Goal: Find specific page/section: Find specific page/section

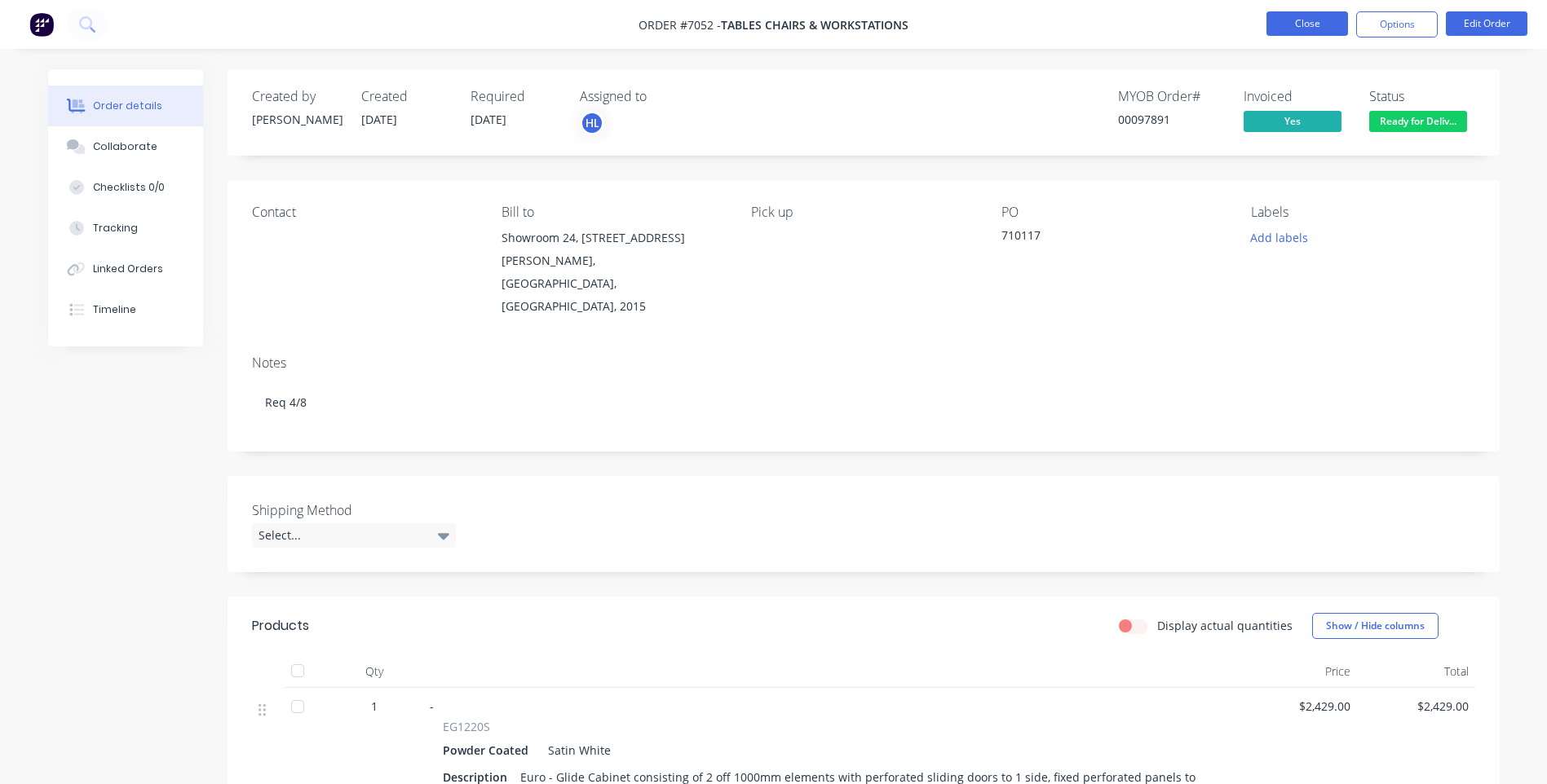
click at [1294, 26] on button "Close" at bounding box center [1307, 24] width 82 height 24
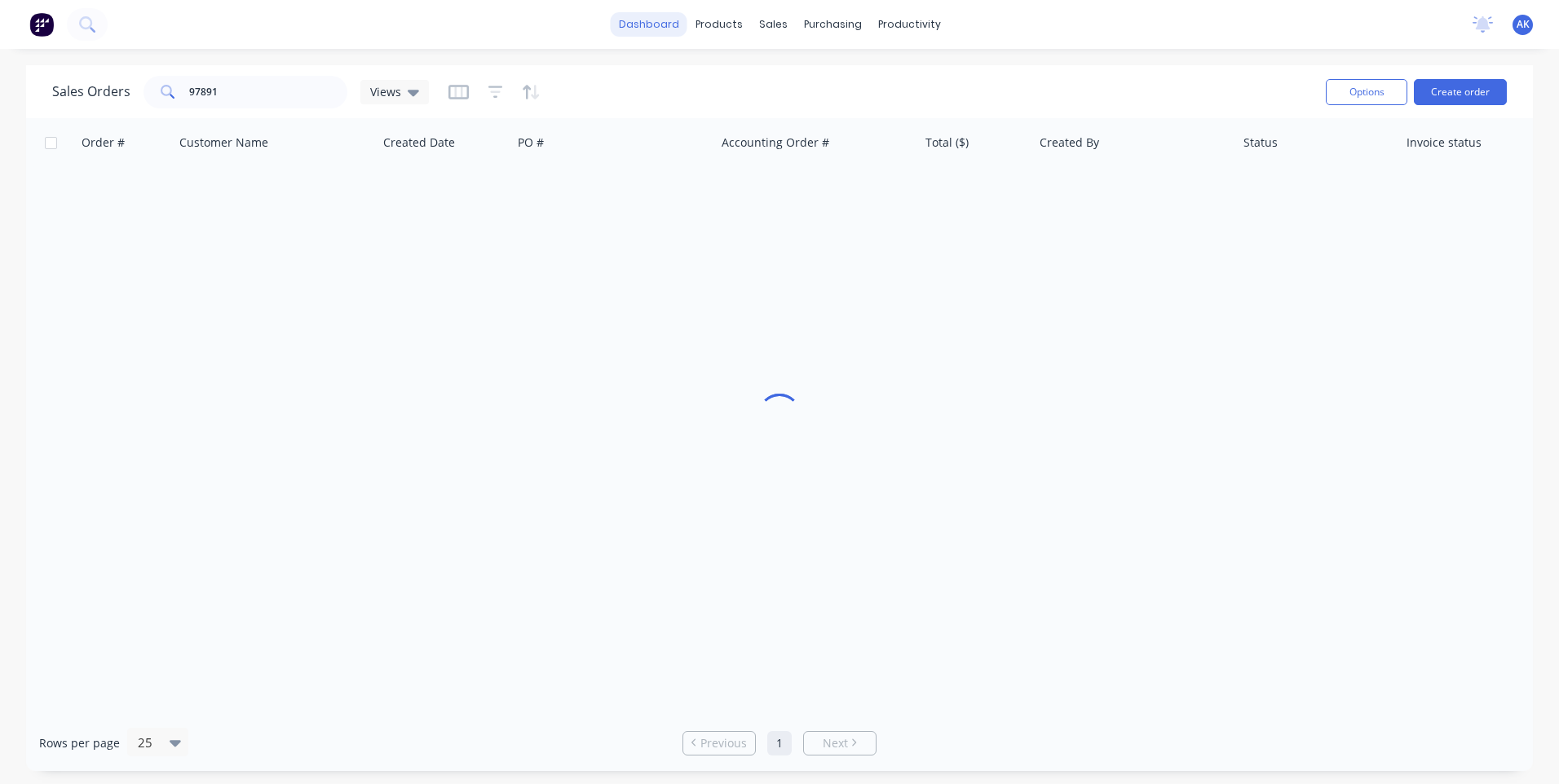
click at [661, 19] on link "dashboard" at bounding box center [649, 24] width 77 height 24
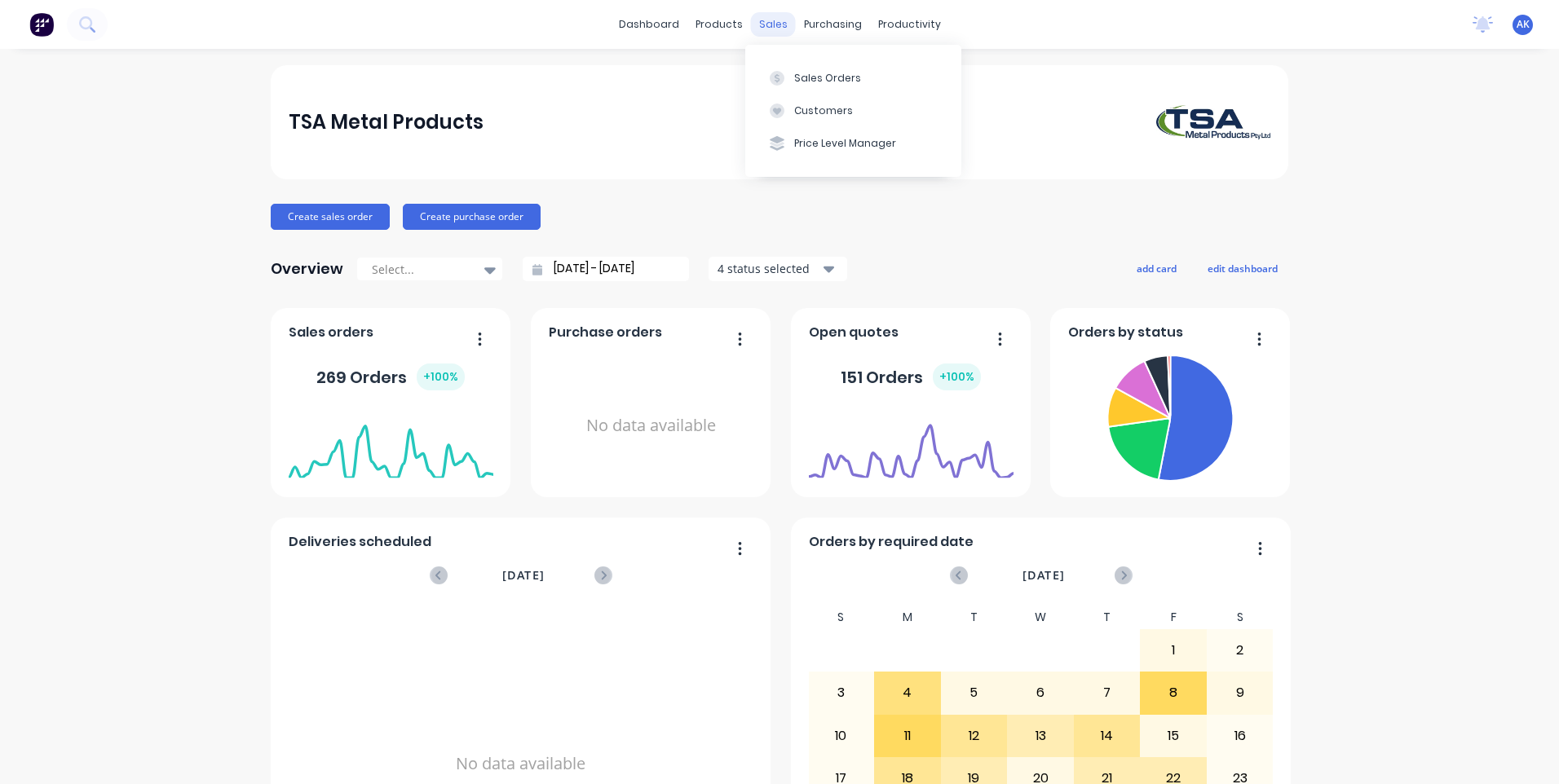
click at [753, 21] on div "sales" at bounding box center [773, 24] width 45 height 24
click at [827, 79] on div "Sales Orders" at bounding box center [827, 77] width 67 height 14
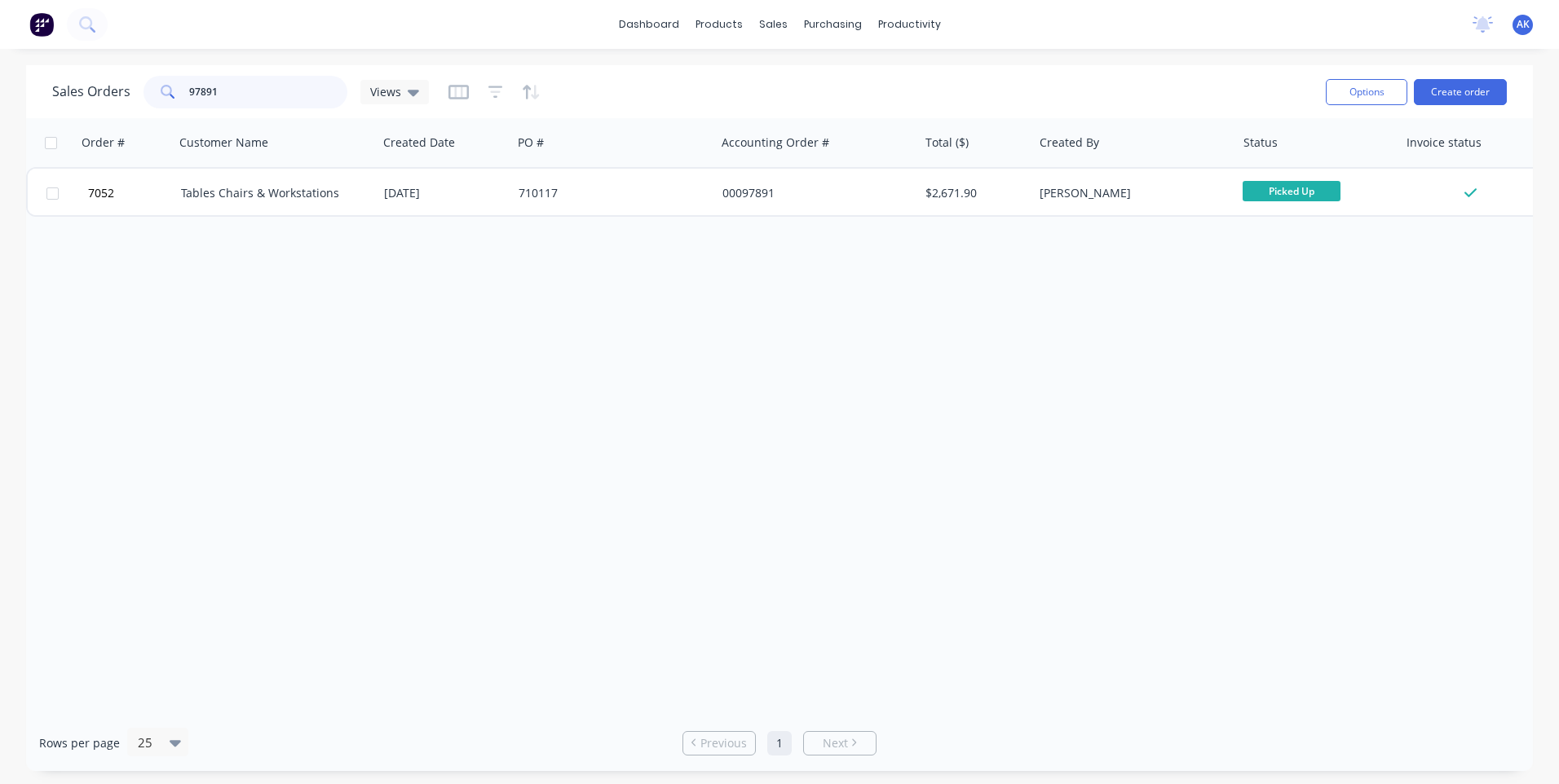
drag, startPoint x: 244, startPoint y: 92, endPoint x: 13, endPoint y: 101, distance: 231.2
click at [13, 101] on div "Sales Orders 97891 Views Options Create order Order # Customer Name Created Dat…" at bounding box center [779, 418] width 1559 height 706
type input "96223"
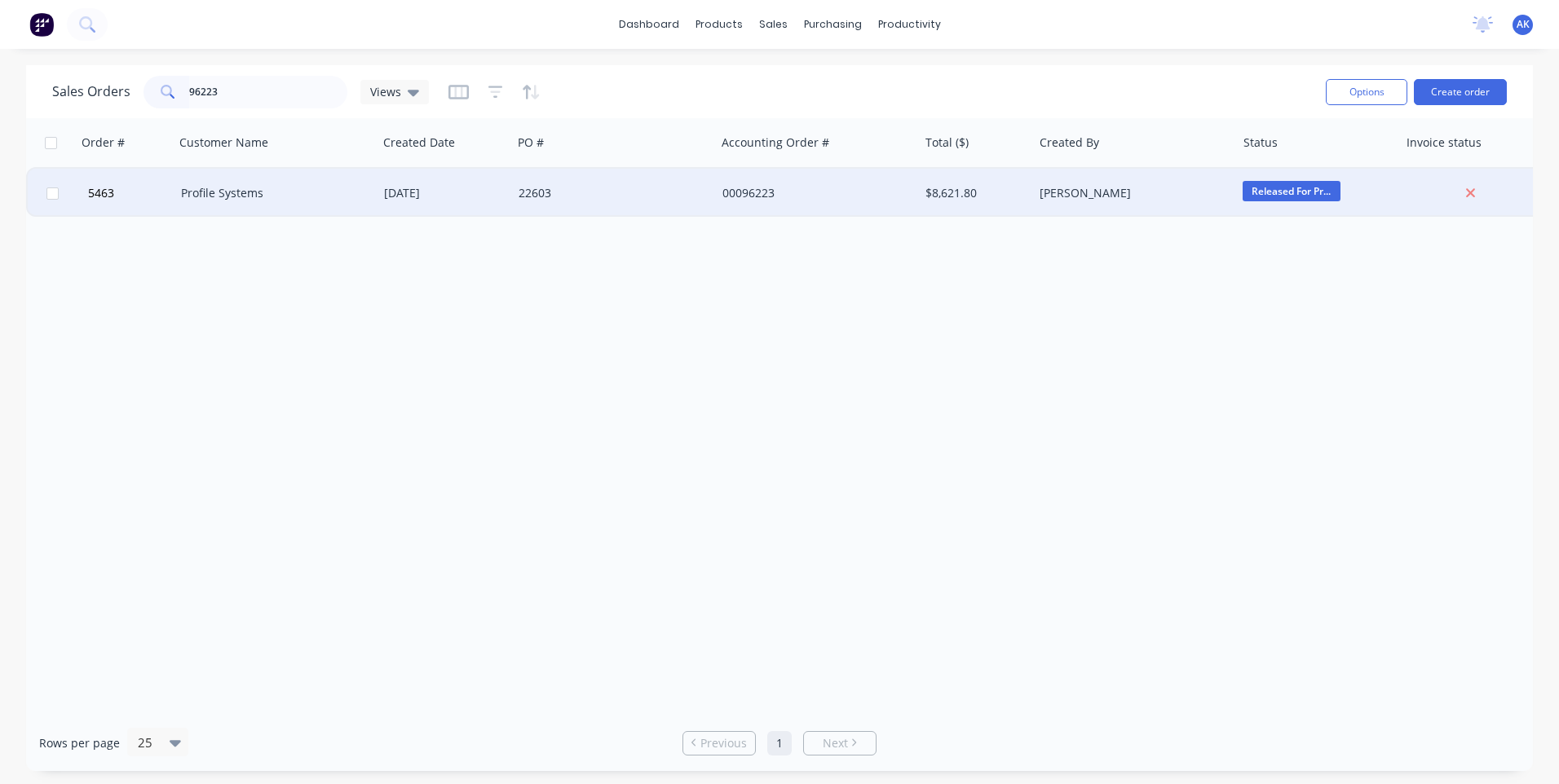
click at [242, 184] on div "Profile Systems" at bounding box center [275, 193] width 203 height 49
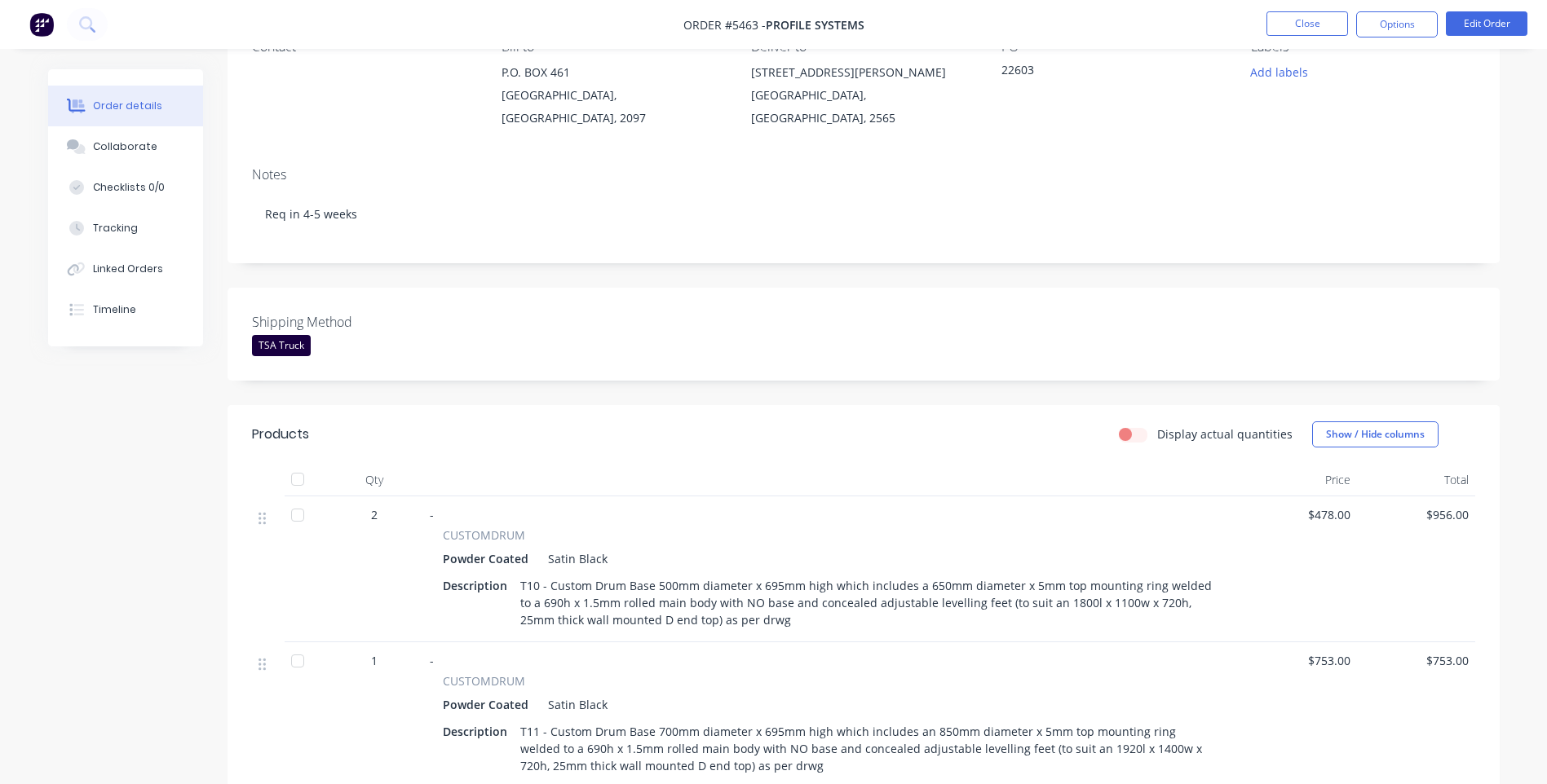
scroll to position [138, 0]
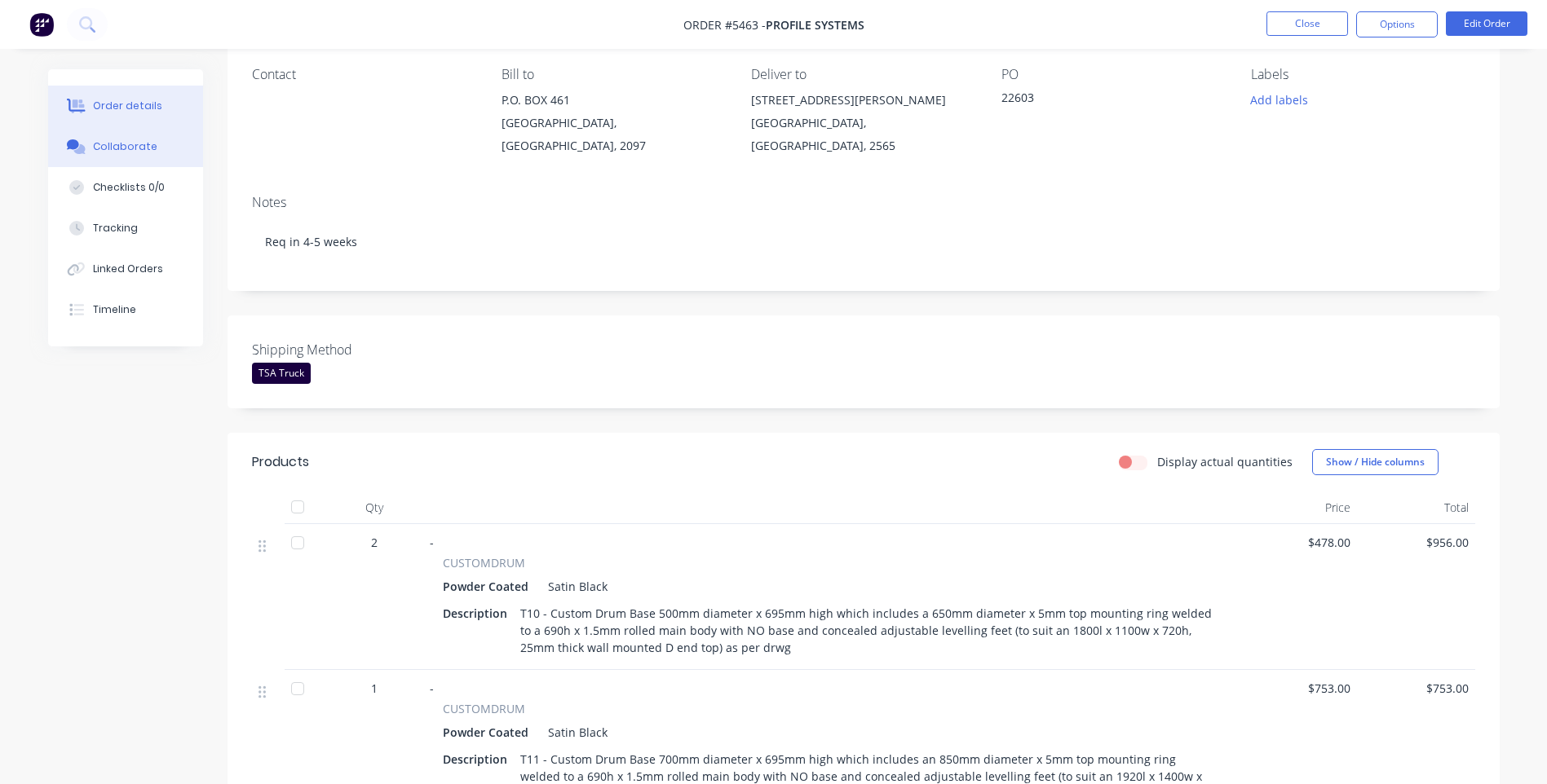
click at [131, 147] on div "Collaborate" at bounding box center [125, 147] width 64 height 14
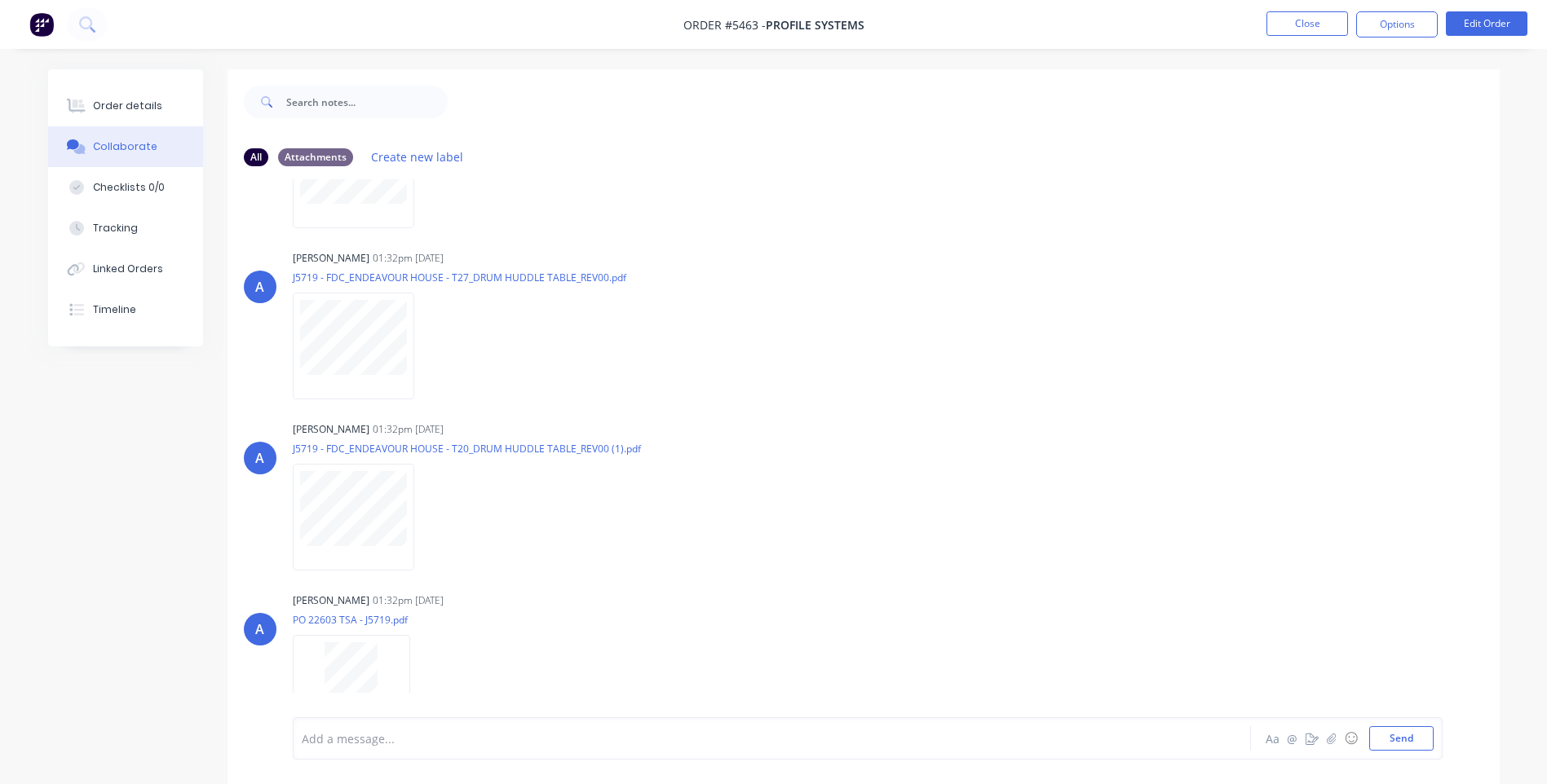
scroll to position [1614, 0]
